Goal: Information Seeking & Learning: Learn about a topic

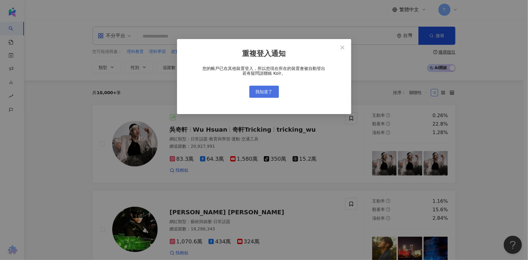
click at [267, 90] on span "我知道了" at bounding box center [264, 91] width 17 height 5
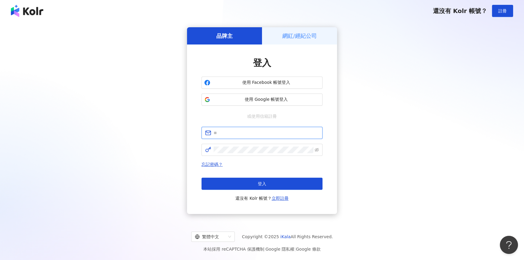
type input "**********"
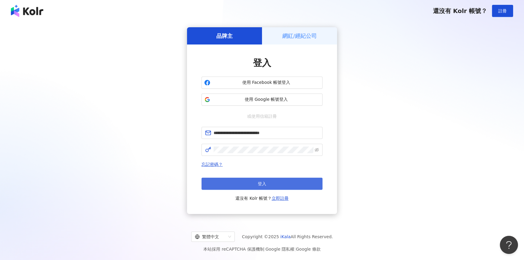
click at [258, 179] on button "登入" at bounding box center [261, 184] width 121 height 12
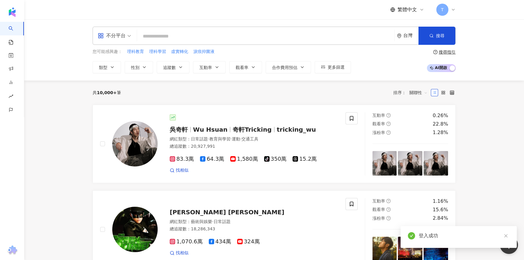
click at [184, 31] on input "search" at bounding box center [265, 36] width 252 height 11
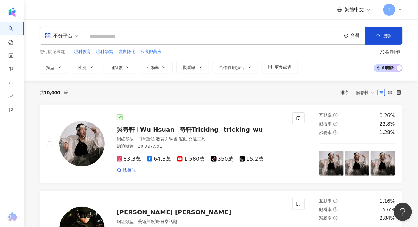
drag, startPoint x: 150, startPoint y: 35, endPoint x: 187, endPoint y: 36, distance: 36.9
click at [150, 35] on input "search" at bounding box center [212, 36] width 252 height 11
click at [198, 37] on input "search" at bounding box center [212, 36] width 252 height 11
paste input "***"
type input "***"
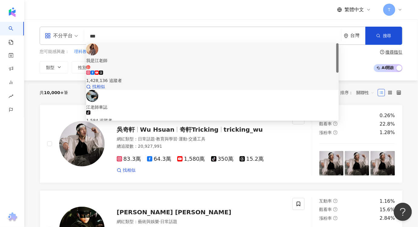
click at [152, 46] on div "我是江老師 1,428,136 追蹤者 找相似" at bounding box center [212, 66] width 253 height 47
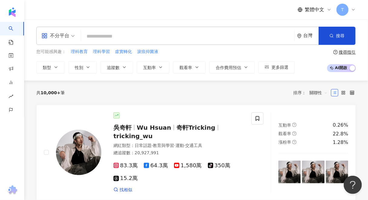
click at [146, 33] on input "search" at bounding box center [187, 36] width 209 height 11
paste input "*******"
type input "*******"
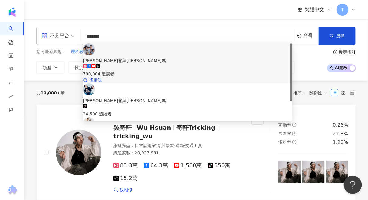
click at [149, 70] on div "790,004 追蹤者" at bounding box center [187, 73] width 209 height 7
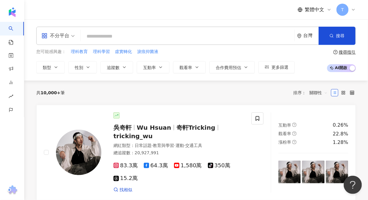
click at [116, 31] on input "search" at bounding box center [187, 36] width 209 height 11
paste input "****"
type input "****"
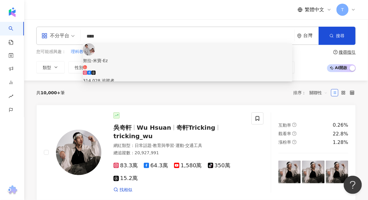
click at [154, 57] on span "努拉-米寶-Ez" at bounding box center [187, 63] width 209 height 12
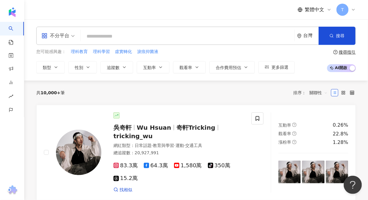
click at [194, 31] on input "search" at bounding box center [187, 36] width 209 height 11
paste input "**********"
type input "**********"
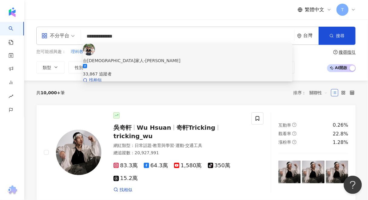
click at [158, 57] on span "台英米家人-米寶努拉Ezra" at bounding box center [187, 60] width 209 height 7
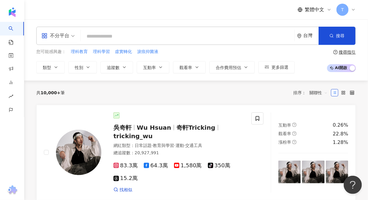
click at [179, 35] on input "search" at bounding box center [187, 36] width 209 height 11
paste input "****"
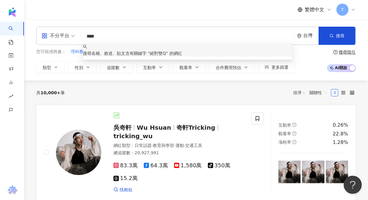
click at [95, 36] on input "****" at bounding box center [187, 36] width 209 height 11
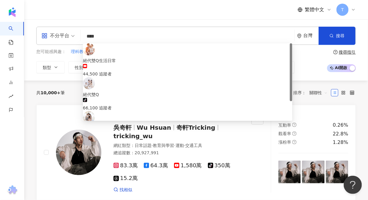
type input "****"
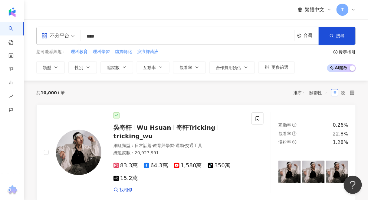
click at [107, 42] on div "不分平台 **** 台灣 搜尋 e235e7da-c240-432b-873b-6819ff7b80fc 絕代雙Q生活日常 44,500 追蹤者 絕代雙Q t…" at bounding box center [195, 36] width 319 height 18
click at [108, 40] on input "****" at bounding box center [187, 36] width 209 height 11
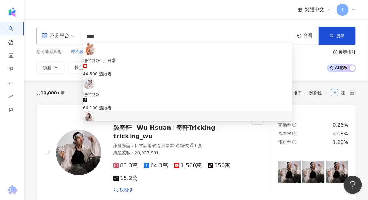
click at [146, 138] on div "624,663 追蹤者" at bounding box center [187, 141] width 209 height 7
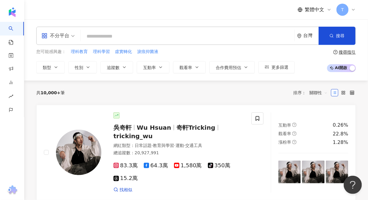
click at [156, 35] on input "search" at bounding box center [187, 36] width 209 height 11
paste input "****"
type input "****"
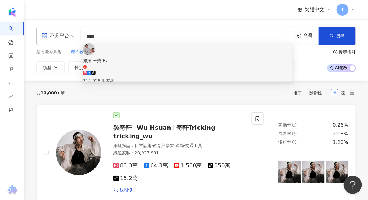
click at [144, 57] on span "努拉-米寶-Ez" at bounding box center [187, 63] width 209 height 12
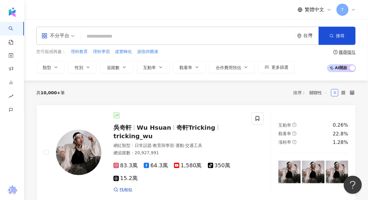
click at [220, 33] on input "search" at bounding box center [187, 36] width 209 height 11
paste input "*******"
type input "*******"
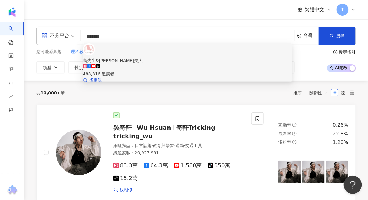
click at [168, 64] on div "488,816 追蹤者" at bounding box center [187, 70] width 209 height 13
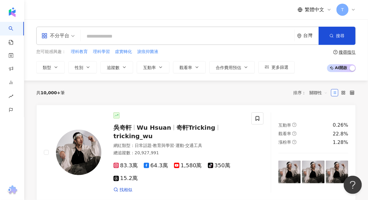
click at [213, 38] on input "search" at bounding box center [187, 36] width 209 height 11
paste input "**********"
type input "**********"
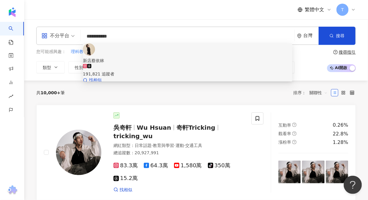
click at [128, 57] on span "新店蔡依林" at bounding box center [187, 60] width 209 height 7
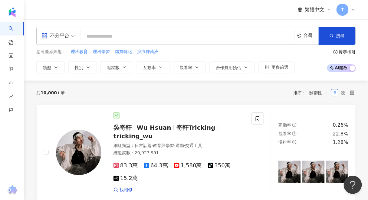
click at [180, 34] on input "search" at bounding box center [187, 36] width 209 height 11
paste input "*****"
type input "*****"
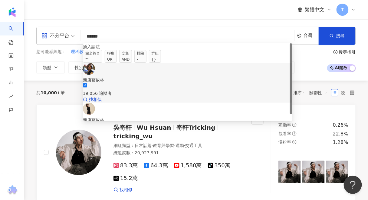
click at [158, 77] on span "新店蔡依林" at bounding box center [187, 80] width 209 height 7
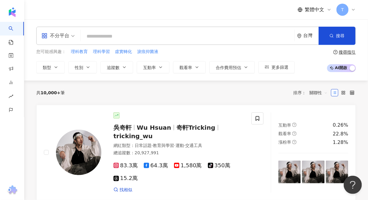
click at [197, 31] on input "search" at bounding box center [187, 36] width 209 height 11
paste input "*********"
type input "*********"
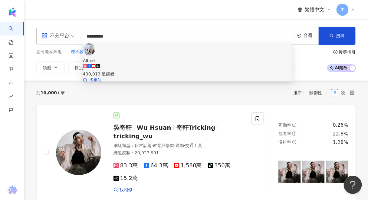
click at [166, 57] on span "Albee" at bounding box center [187, 60] width 209 height 7
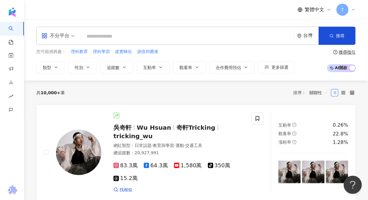
click at [199, 38] on input "search" at bounding box center [187, 36] width 209 height 11
paste input "****"
type input "****"
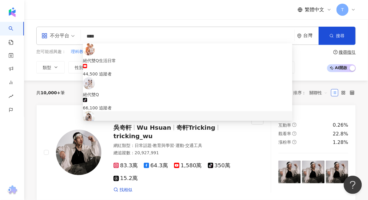
click at [138, 125] on div "絕代雙Q Yue and Wei" at bounding box center [187, 128] width 209 height 7
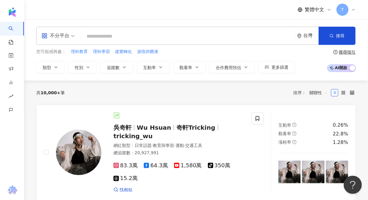
click at [139, 32] on input "search" at bounding box center [187, 36] width 209 height 11
paste input "*******"
type input "*******"
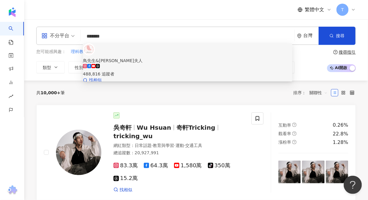
click at [146, 57] on span "鳥先生&鳥夫人" at bounding box center [187, 60] width 209 height 7
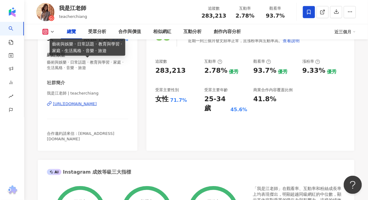
scroll to position [97, 0]
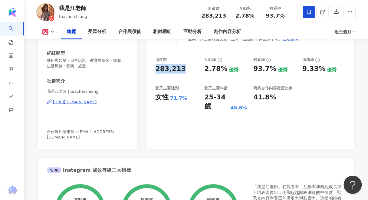
drag, startPoint x: 181, startPoint y: 70, endPoint x: 156, endPoint y: 72, distance: 25.2
click at [156, 72] on div "283,213" at bounding box center [176, 68] width 43 height 9
copy div "283,213"
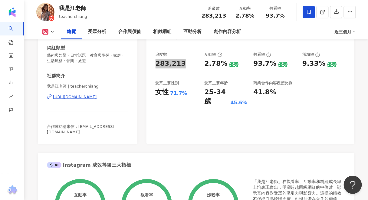
scroll to position [73, 0]
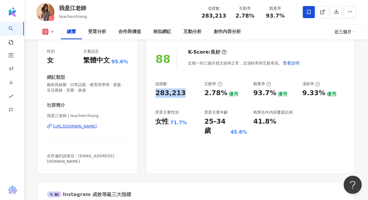
click at [53, 32] on icon at bounding box center [52, 31] width 5 height 5
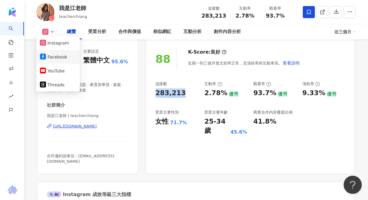
click at [64, 54] on button "Facebook" at bounding box center [58, 57] width 36 height 8
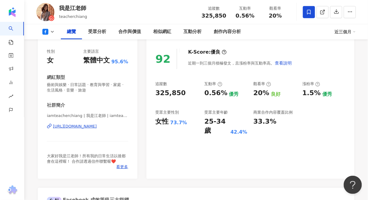
drag, startPoint x: 181, startPoint y: 93, endPoint x: 155, endPoint y: 94, distance: 26.9
click at [155, 94] on div "92 K-Score : 優良 近期一到三個月積極發文，且漲粉率與互動率高。 查看說明 追蹤數 325,850 互動率 0.56% 優秀 觀看率 20% 良好…" at bounding box center [250, 111] width 208 height 136
click at [96, 28] on div "受眾分析" at bounding box center [97, 31] width 18 height 7
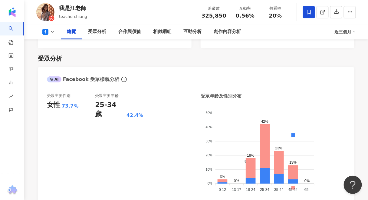
scroll to position [438, 0]
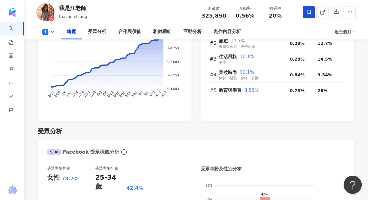
click at [51, 32] on icon at bounding box center [52, 31] width 5 height 5
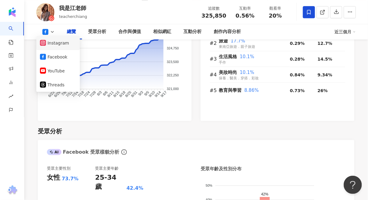
click at [57, 43] on button "Instagram" at bounding box center [58, 43] width 36 height 8
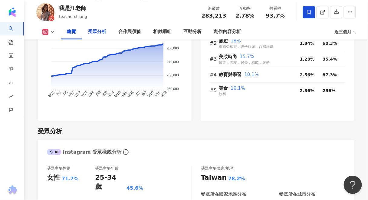
click at [105, 36] on div "受眾分析" at bounding box center [97, 31] width 30 height 15
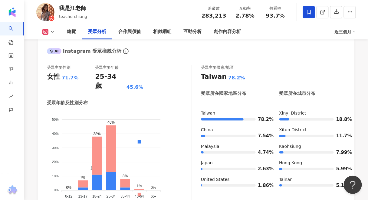
scroll to position [510, 0]
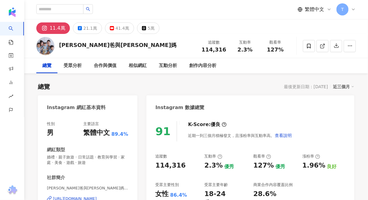
scroll to position [73, 0]
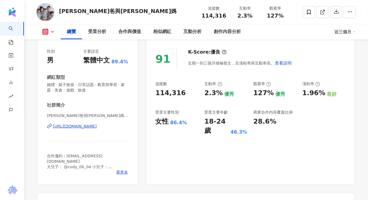
click at [153, 94] on div "91 K-Score : 優良 近期一到三個月積極發文，且漲粉率與互動率高。 查看說明 追蹤數 114,316 互動率 2.3% 優秀 觀看率 127% 優秀…" at bounding box center [250, 113] width 208 height 141
drag, startPoint x: 88, startPoint y: 127, endPoint x: 92, endPoint y: 126, distance: 4.4
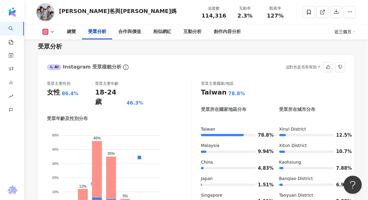
scroll to position [532, 0]
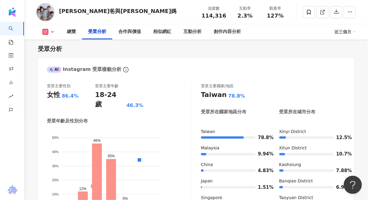
click at [51, 30] on icon at bounding box center [52, 31] width 5 height 5
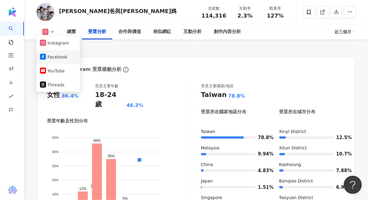
click at [52, 56] on button "Facebook" at bounding box center [58, 57] width 36 height 8
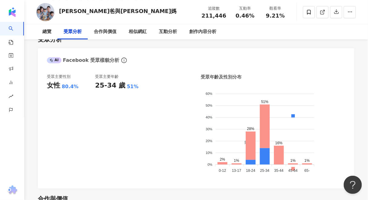
scroll to position [73, 0]
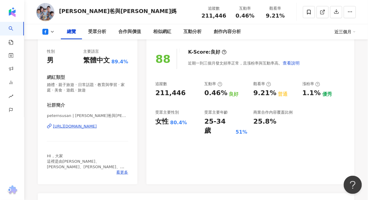
click at [151, 94] on div "88 K-Score : 良好 近期一到三個月發文頻率正常，且漲粉率與互動率高。 查看說明 追蹤數 211,446 互動率 0.46% 良好 觀看率 9.21…" at bounding box center [250, 113] width 208 height 141
copy div "211,446"
click at [98, 34] on div "受眾分析" at bounding box center [97, 31] width 18 height 7
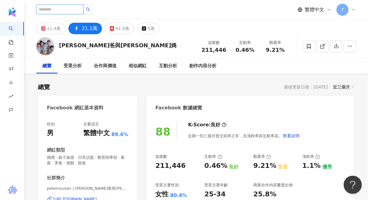
click at [63, 9] on input "search" at bounding box center [59, 10] width 47 height 10
paste input "****"
type input "****"
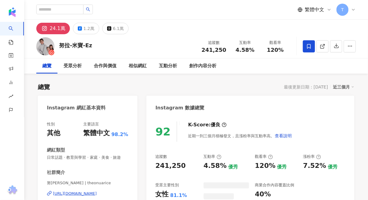
scroll to position [48, 0]
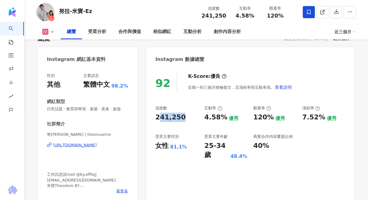
drag, startPoint x: 183, startPoint y: 114, endPoint x: 154, endPoint y: 117, distance: 29.8
click at [153, 116] on div "92 K-Score : 優良 近期一到三個月積極發文，且漲粉率與互動率高。 查看說明 追蹤數 241,250 互動率 4.58% 優秀 觀看率 120% 優…" at bounding box center [250, 135] width 208 height 136
copy div "41,250"
click at [89, 33] on div "受眾分析" at bounding box center [97, 31] width 18 height 7
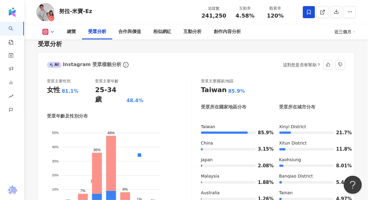
scroll to position [546, 0]
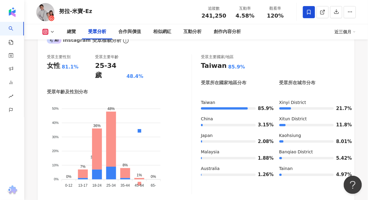
click at [51, 32] on icon at bounding box center [52, 31] width 5 height 5
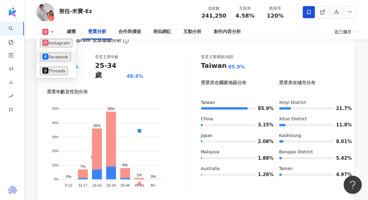
click at [59, 57] on button "Facebook" at bounding box center [55, 57] width 31 height 8
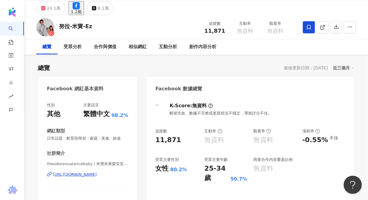
scroll to position [48, 0]
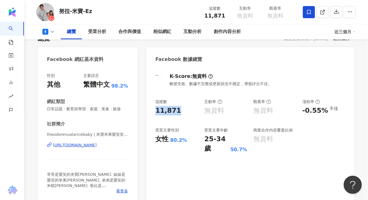
drag, startPoint x: 185, startPoint y: 117, endPoint x: 156, endPoint y: 115, distance: 28.5
click at [156, 115] on div "追蹤數 11,871 互動率 無資料 觀看率 無資料 漲粉率 -0.55% 不佳 受眾主要性別 女性 80.2% 受眾主要年齡 25-34 歲 50.7% 商…" at bounding box center [250, 126] width 190 height 54
click at [181, 114] on div "11,871" at bounding box center [176, 110] width 43 height 9
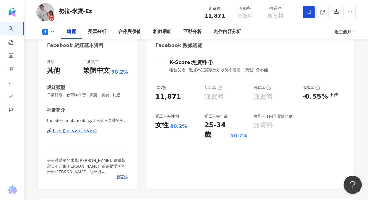
scroll to position [73, 0]
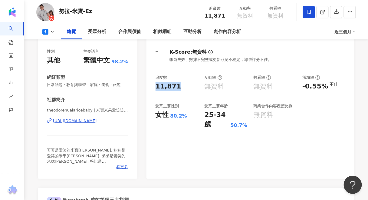
drag, startPoint x: 176, startPoint y: 93, endPoint x: 154, endPoint y: 93, distance: 22.4
click at [154, 93] on div "-- K-Score : 無資料 帳號失效、數據不完整或更新狀況不穩定，導致評分不佳。 追蹤數 11,871 互動率 無資料 觀看率 無資料 漲粉率 -0.5…" at bounding box center [250, 111] width 208 height 136
copy div "11,871"
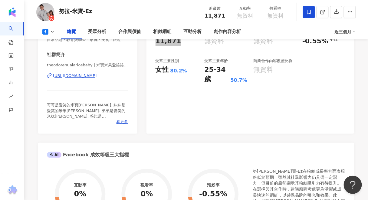
scroll to position [121, 0]
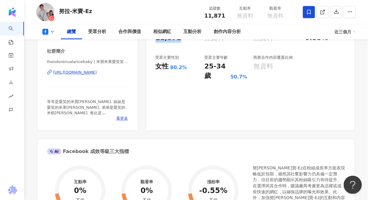
click at [97, 75] on div "https://www.facebook.com/1340513166065634" at bounding box center [75, 72] width 44 height 5
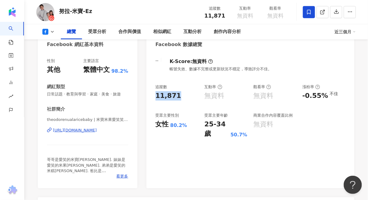
scroll to position [48, 0]
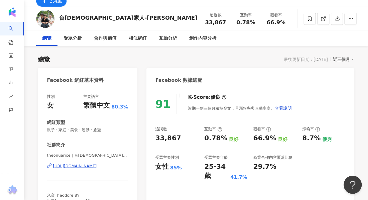
scroll to position [48, 0]
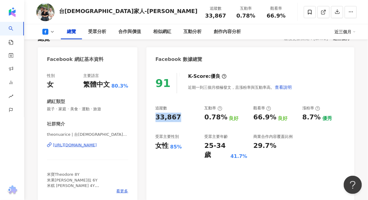
drag, startPoint x: 177, startPoint y: 113, endPoint x: 155, endPoint y: 118, distance: 22.0
click at [155, 118] on div "33,867" at bounding box center [168, 117] width 26 height 9
copy div "33,867"
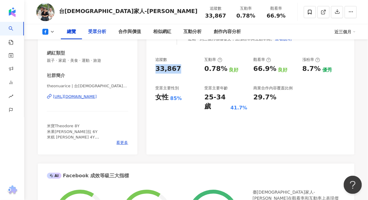
click at [97, 37] on div "受眾分析" at bounding box center [97, 31] width 30 height 15
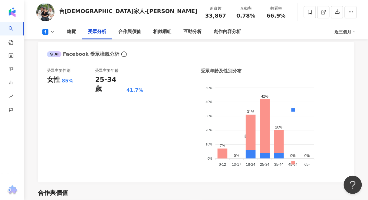
scroll to position [541, 0]
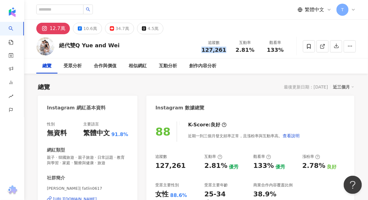
drag, startPoint x: 201, startPoint y: 50, endPoint x: 194, endPoint y: 83, distance: 34.7
click at [226, 49] on div "追蹤數 127,261" at bounding box center [214, 46] width 32 height 13
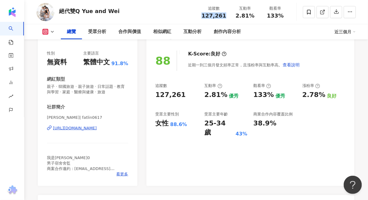
scroll to position [73, 0]
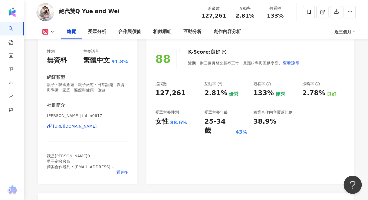
click at [159, 96] on div "127,261" at bounding box center [170, 92] width 30 height 9
drag, startPoint x: 164, startPoint y: 93, endPoint x: 183, endPoint y: 95, distance: 18.5
click at [183, 95] on div "88 K-Score : 良好 近期一到三個月發文頻率正常，且漲粉率與互動率高。 查看說明 追蹤數 127,261 互動率 2.81% 優秀 觀看率 133%…" at bounding box center [250, 113] width 208 height 141
copy div "127,261"
click at [92, 30] on div "受眾分析" at bounding box center [97, 31] width 18 height 7
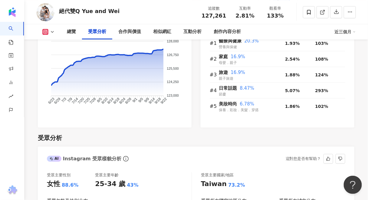
scroll to position [546, 0]
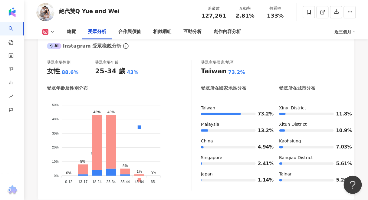
click at [53, 32] on polyline at bounding box center [52, 31] width 2 height 1
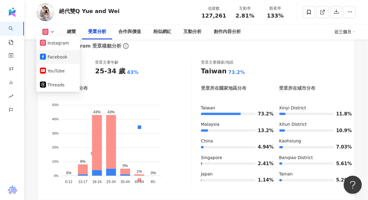
click at [55, 59] on button "Facebook" at bounding box center [58, 57] width 36 height 8
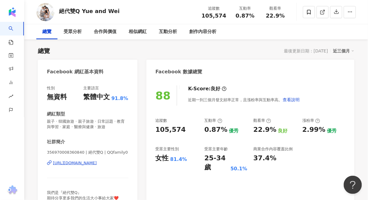
scroll to position [48, 0]
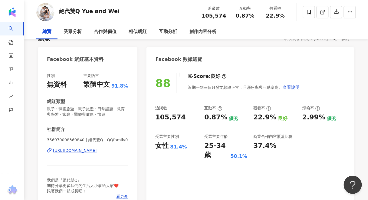
drag, startPoint x: 184, startPoint y: 118, endPoint x: 155, endPoint y: 117, distance: 29.0
click at [155, 117] on div "88 K-Score : 良好 近期一到三個月發文頻率正常，且漲粉率與互動率高。 查看說明 追蹤數 105,574 互動率 0.87% 優秀 觀看率 22.9…" at bounding box center [250, 137] width 208 height 141
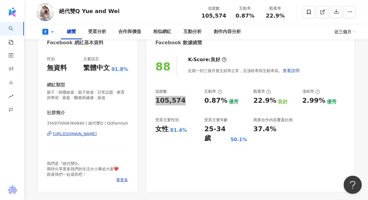
scroll to position [73, 0]
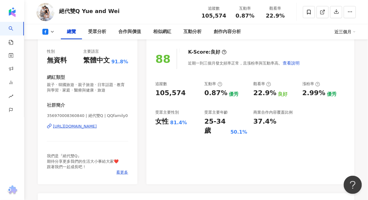
drag, startPoint x: 95, startPoint y: 129, endPoint x: 78, endPoint y: 135, distance: 17.9
drag, startPoint x: 78, startPoint y: 135, endPoint x: 68, endPoint y: 132, distance: 10.1
click at [68, 132] on div "356970008360840 | 絕代雙Q | QQfamily0 https://www.facebook.com/356970008360840" at bounding box center [87, 130] width 81 height 35
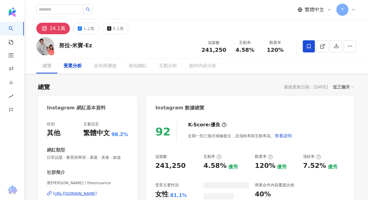
click at [71, 66] on div "受眾分析" at bounding box center [73, 65] width 18 height 7
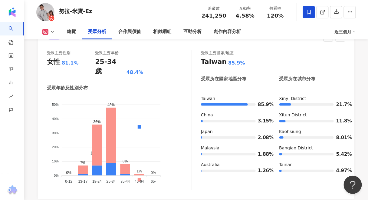
scroll to position [511, 0]
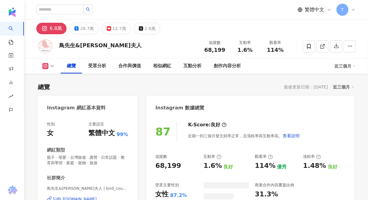
scroll to position [24, 0]
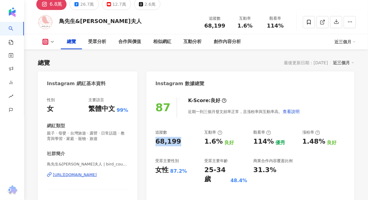
drag, startPoint x: 184, startPoint y: 138, endPoint x: 151, endPoint y: 140, distance: 33.1
click at [151, 140] on div "87 K-Score : 良好 近期一到三個月發文頻率正常，且漲粉率與互動率高。 查看說明 追蹤數 68,199 互動率 1.6% 良好 觀看率 114% 優…" at bounding box center [250, 161] width 208 height 141
copy div "68,199"
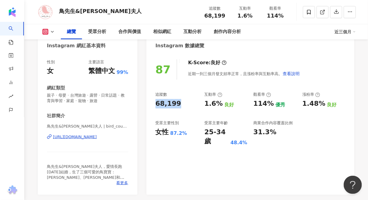
scroll to position [97, 0]
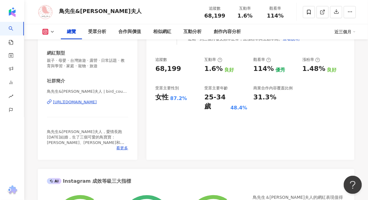
drag, startPoint x: 90, startPoint y: 102, endPoint x: 69, endPoint y: 109, distance: 22.0
click at [69, 109] on div "鳥先生&鳥夫人 | bird_couple https://www.instagram.com/bird_couple/" at bounding box center [87, 106] width 81 height 35
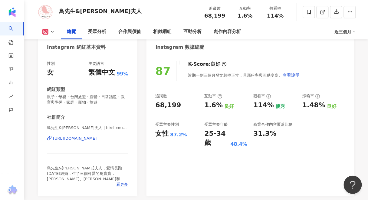
scroll to position [0, 0]
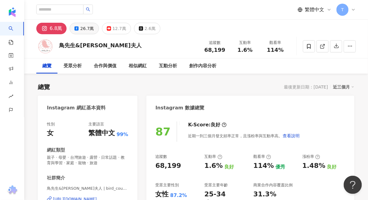
click at [83, 30] on div "26.7萬" at bounding box center [87, 28] width 14 height 8
click at [82, 26] on div "26.7萬" at bounding box center [87, 28] width 14 height 8
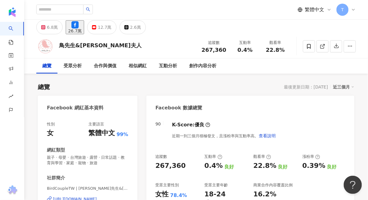
scroll to position [97, 0]
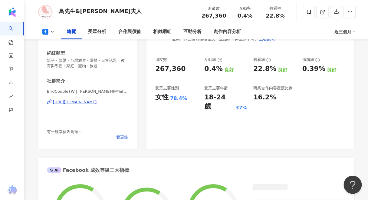
drag, startPoint x: 77, startPoint y: 100, endPoint x: 70, endPoint y: 103, distance: 7.3
click at [62, 115] on div "BirdCoupleTW | 鳥先生&鳥夫人 | BirdCoupleTW https://www.facebook.com/270075239782562" at bounding box center [87, 106] width 81 height 35
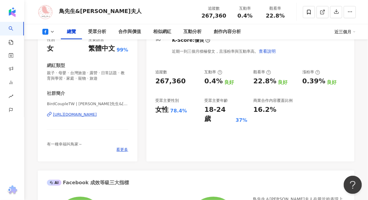
scroll to position [73, 0]
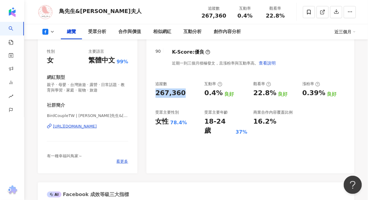
drag, startPoint x: 185, startPoint y: 88, endPoint x: 153, endPoint y: 91, distance: 32.8
click at [153, 91] on div "90 K-Score : 優良 近期一到三個月積極發文，且漲粉率與互動率高。 查看說明 追蹤數 267,360 互動率 0.4% 良好 觀看率 22.8% 良…" at bounding box center [250, 108] width 208 height 130
copy div "267,360"
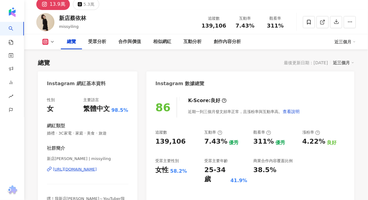
scroll to position [48, 0]
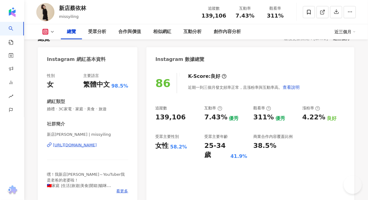
click at [154, 116] on div "86 K-Score : 良好 近期一到三個月發文頻率正常，且漲粉率與互動率高。 查看說明 追蹤數 139,106 互動率 7.43% 優秀 觀看率 311%…" at bounding box center [250, 135] width 208 height 136
drag, startPoint x: 78, startPoint y: 144, endPoint x: 81, endPoint y: 144, distance: 3.4
click at [97, 32] on div "受眾分析" at bounding box center [97, 31] width 18 height 7
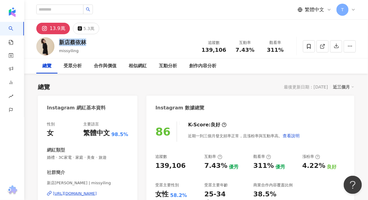
drag, startPoint x: 60, startPoint y: 41, endPoint x: 89, endPoint y: 41, distance: 28.1
click at [89, 41] on div "新店蔡依林 missyiling 追蹤數 139,106 互動率 7.43% 觀看率 311%" at bounding box center [196, 46] width 344 height 24
copy div "新店蔡依林"
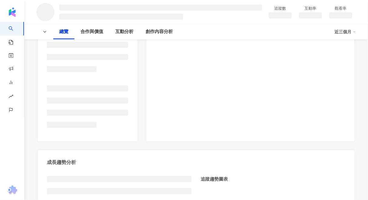
scroll to position [121, 0]
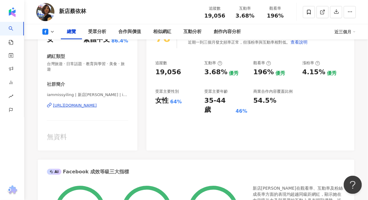
scroll to position [48, 0]
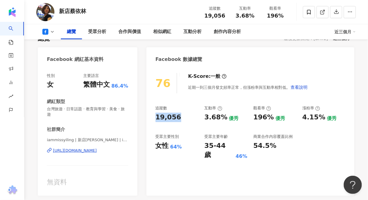
drag, startPoint x: 154, startPoint y: 113, endPoint x: 189, endPoint y: 115, distance: 34.8
click at [189, 115] on div "76 K-Score : 一般 近期一到三個月發文頻率正常，但漲粉率與互動率相對低。 查看說明 追蹤數 19,056 互動率 3.68% 優秀 觀看率 196…" at bounding box center [250, 131] width 208 height 129
click at [92, 36] on div "受眾分析" at bounding box center [97, 31] width 30 height 15
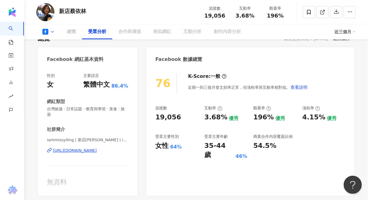
scroll to position [510, 0]
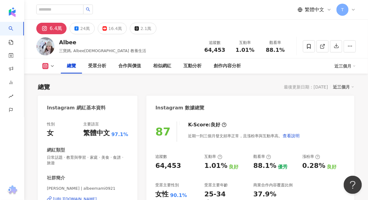
scroll to position [97, 0]
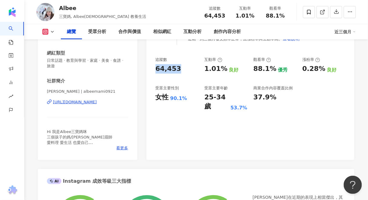
drag, startPoint x: 185, startPoint y: 64, endPoint x: 145, endPoint y: 66, distance: 40.3
copy div "64,453"
drag, startPoint x: 105, startPoint y: 34, endPoint x: 104, endPoint y: 41, distance: 8.0
click at [105, 34] on div "受眾分析" at bounding box center [97, 31] width 18 height 7
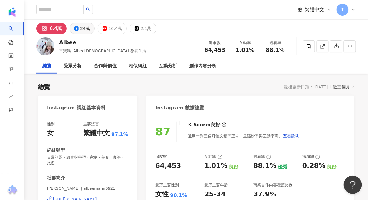
click at [84, 33] on button "24萬" at bounding box center [82, 28] width 25 height 11
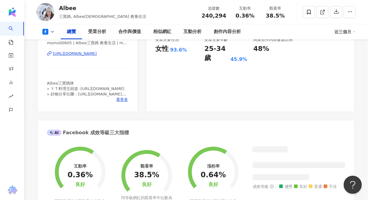
scroll to position [73, 0]
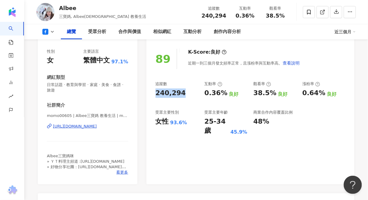
drag, startPoint x: 185, startPoint y: 97, endPoint x: 153, endPoint y: 94, distance: 32.0
click at [153, 94] on div "89 K-Score : 良好 近期一到三個月發文頻率正常，且漲粉率與互動率高。 查看說明 追蹤數 240,294 互動率 0.36% 良好 觀看率 38.5…" at bounding box center [250, 113] width 208 height 141
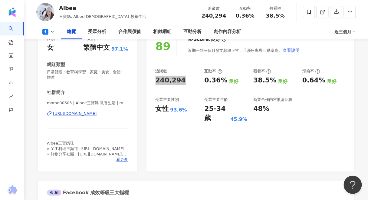
scroll to position [97, 0]
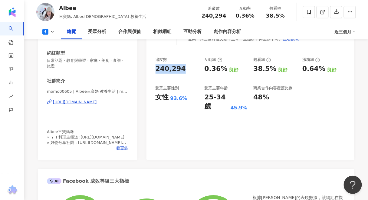
drag, startPoint x: 97, startPoint y: 103, endPoint x: 100, endPoint y: 105, distance: 4.1
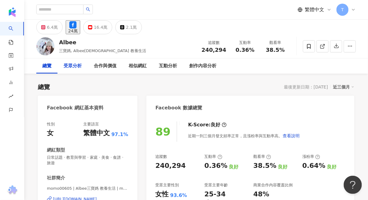
click at [73, 64] on div "受眾分析" at bounding box center [73, 65] width 18 height 7
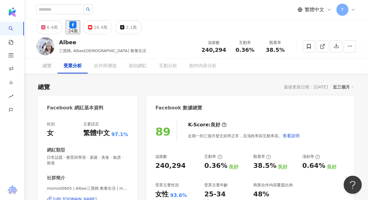
scroll to position [522, 0]
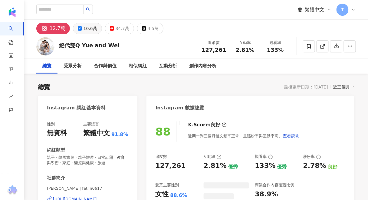
click at [79, 30] on icon at bounding box center [80, 28] width 4 height 4
click at [89, 28] on div "10.6萬" at bounding box center [90, 28] width 14 height 8
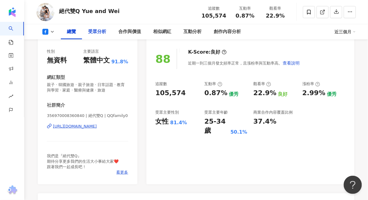
click at [102, 34] on div "受眾分析" at bounding box center [97, 31] width 18 height 7
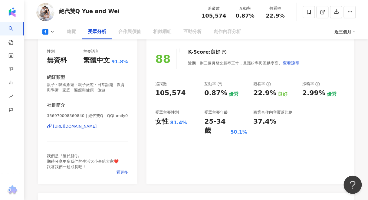
scroll to position [522, 0]
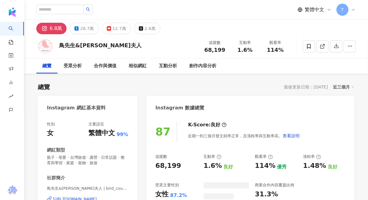
click at [78, 33] on button "26.7萬" at bounding box center [84, 28] width 29 height 11
click at [80, 31] on div "26.7萬" at bounding box center [87, 28] width 14 height 8
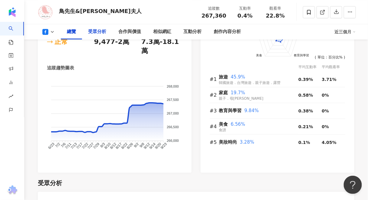
click at [92, 31] on div "受眾分析" at bounding box center [97, 31] width 18 height 7
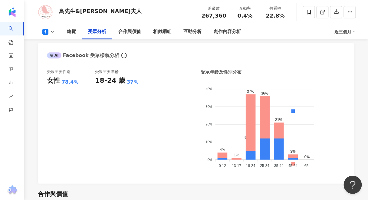
scroll to position [511, 0]
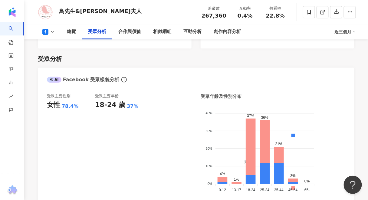
click at [53, 32] on polyline at bounding box center [52, 31] width 2 height 1
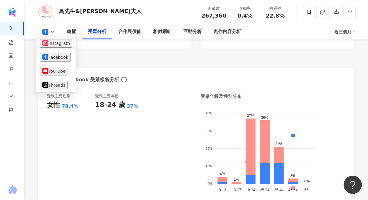
click at [55, 46] on button "Instagram" at bounding box center [56, 43] width 32 height 8
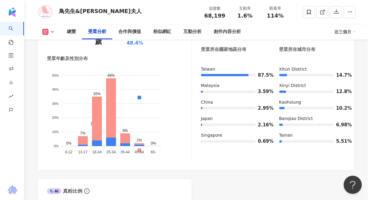
scroll to position [546, 0]
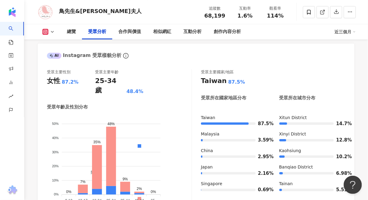
click at [53, 32] on icon at bounding box center [52, 31] width 5 height 5
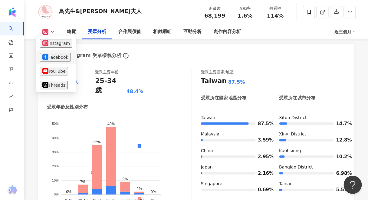
click at [56, 56] on button "Facebook" at bounding box center [55, 57] width 31 height 8
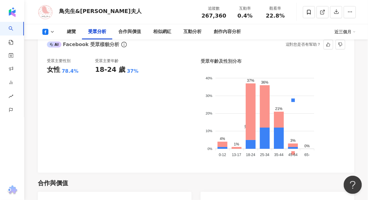
scroll to position [535, 0]
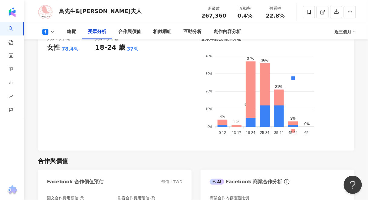
scroll to position [705, 0]
